Goal: Task Accomplishment & Management: Manage account settings

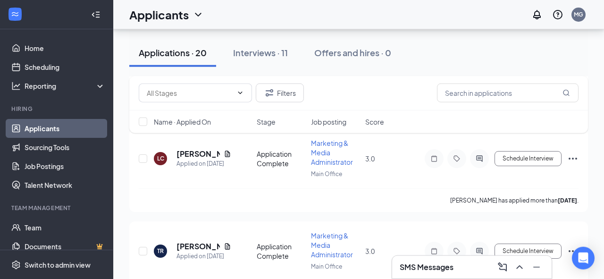
scroll to position [1540, 0]
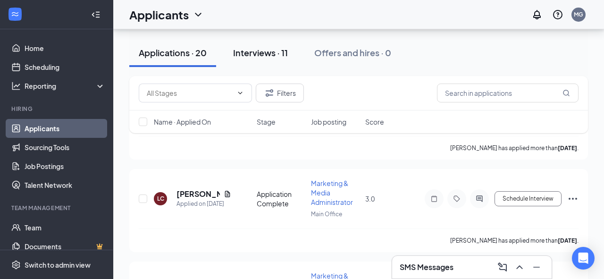
click at [264, 51] on div "Interviews · 11" at bounding box center [260, 53] width 55 height 12
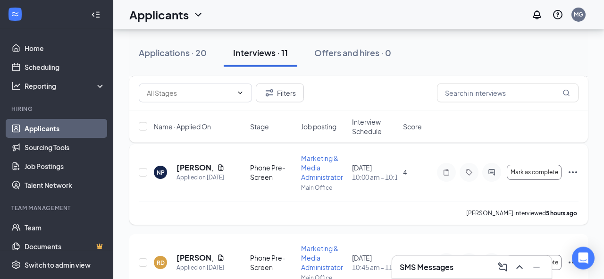
scroll to position [253, 0]
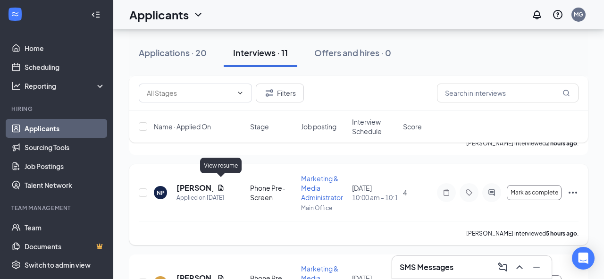
click at [219, 184] on icon "Document" at bounding box center [220, 187] width 5 height 6
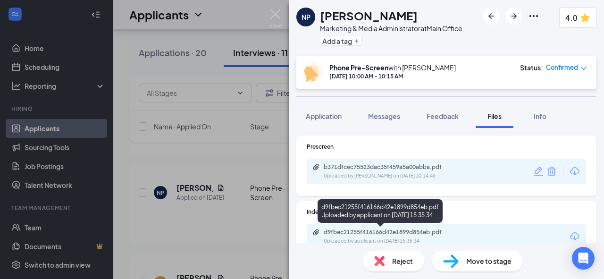
click at [339, 233] on div "d9fbec21255f416166d42e1899d854eb.pdf" at bounding box center [390, 232] width 132 height 8
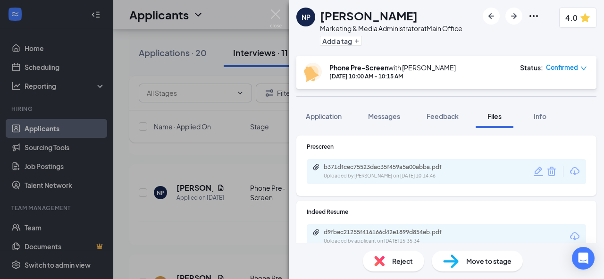
click at [244, 225] on div "NP [PERSON_NAME] Marketing & Media Administrator at Main Office Add a tag 4.0 P…" at bounding box center [302, 139] width 604 height 279
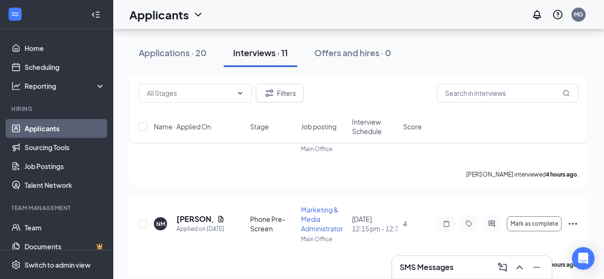
scroll to position [499, 0]
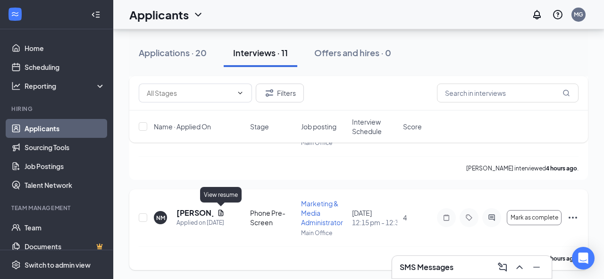
click at [219, 209] on icon "Document" at bounding box center [221, 213] width 8 height 8
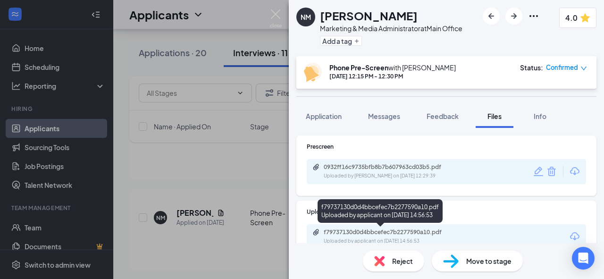
click at [342, 231] on div "f79737130d0d4bbcefec7b2277590a10.pdf" at bounding box center [390, 232] width 132 height 8
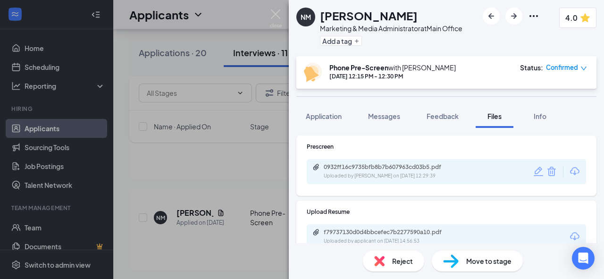
click at [239, 168] on div "NM [PERSON_NAME] Marketing & Media Administrator at Main Office Add a tag 4.0 P…" at bounding box center [302, 139] width 604 height 279
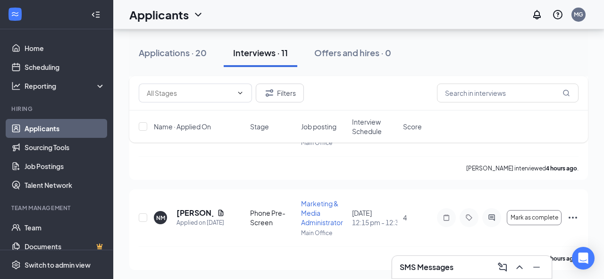
click at [422, 263] on h3 "SMS Messages" at bounding box center [427, 267] width 54 height 10
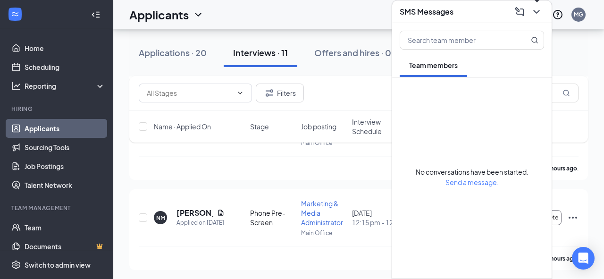
click at [539, 12] on icon "ChevronDown" at bounding box center [536, 11] width 11 height 11
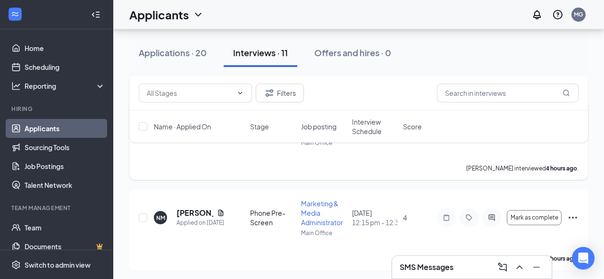
click at [257, 163] on div "[PERSON_NAME] interviewed 4 hours ago ." at bounding box center [359, 168] width 440 height 24
click at [178, 60] on button "Applications · 20" at bounding box center [172, 53] width 87 height 28
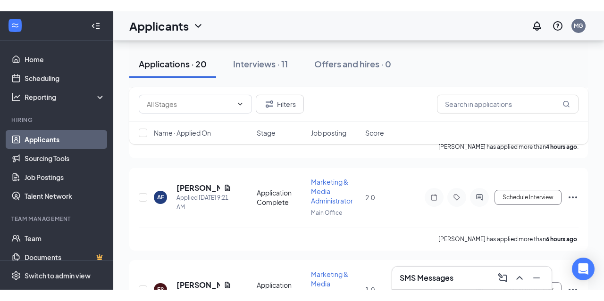
scroll to position [165, 0]
